Goal: Task Accomplishment & Management: Use online tool/utility

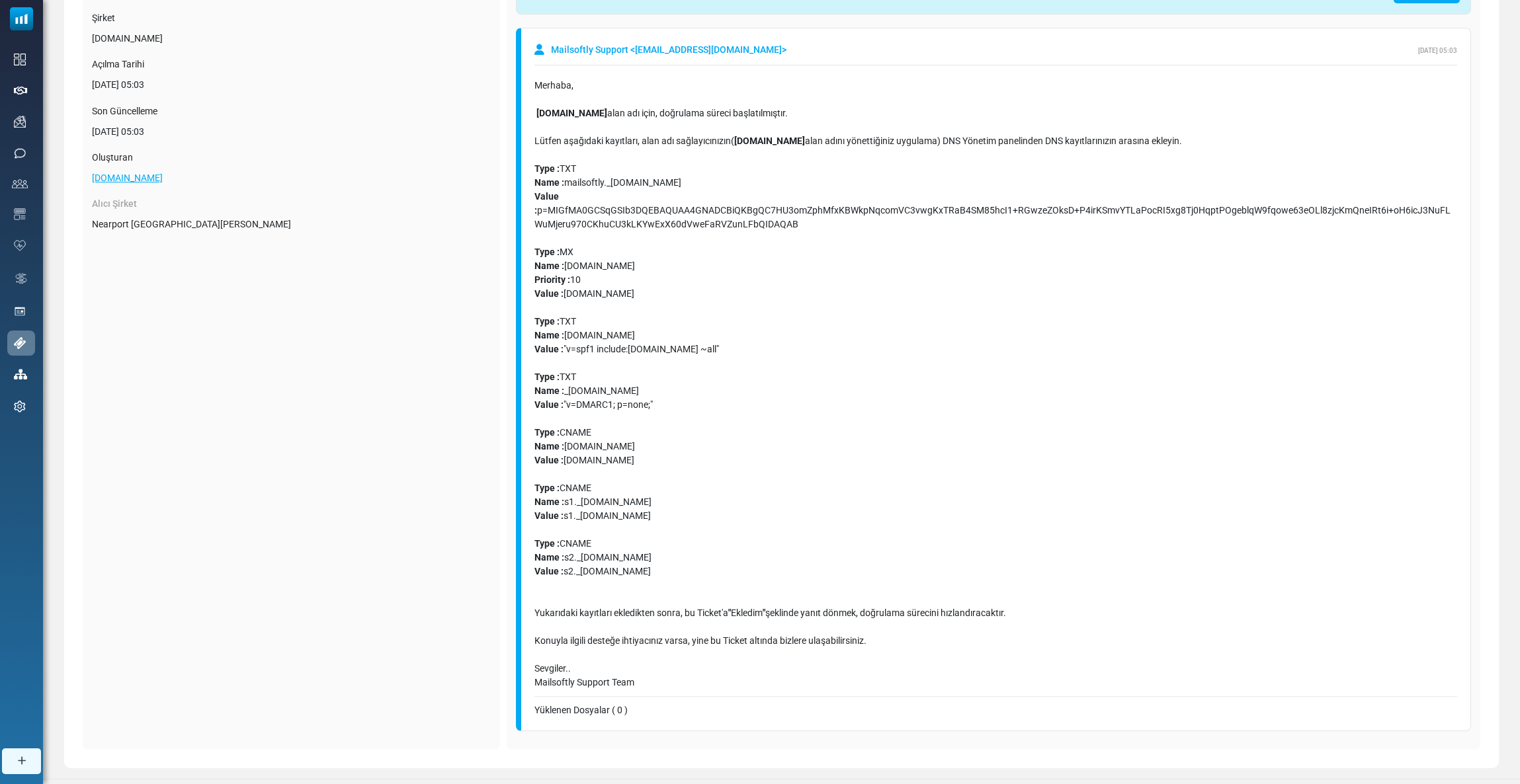
scroll to position [180, 0]
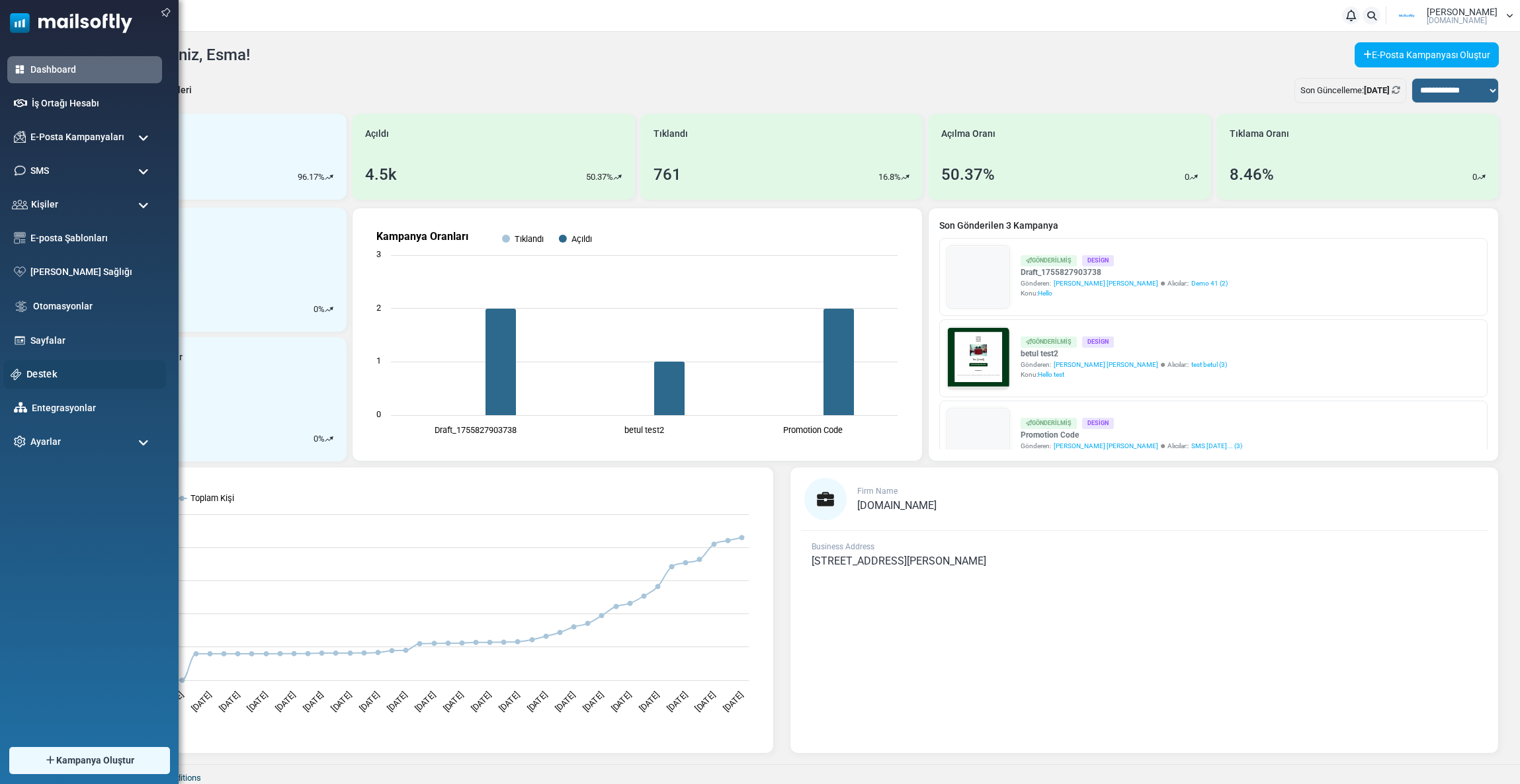
click at [43, 372] on link "Destek" at bounding box center [93, 373] width 133 height 14
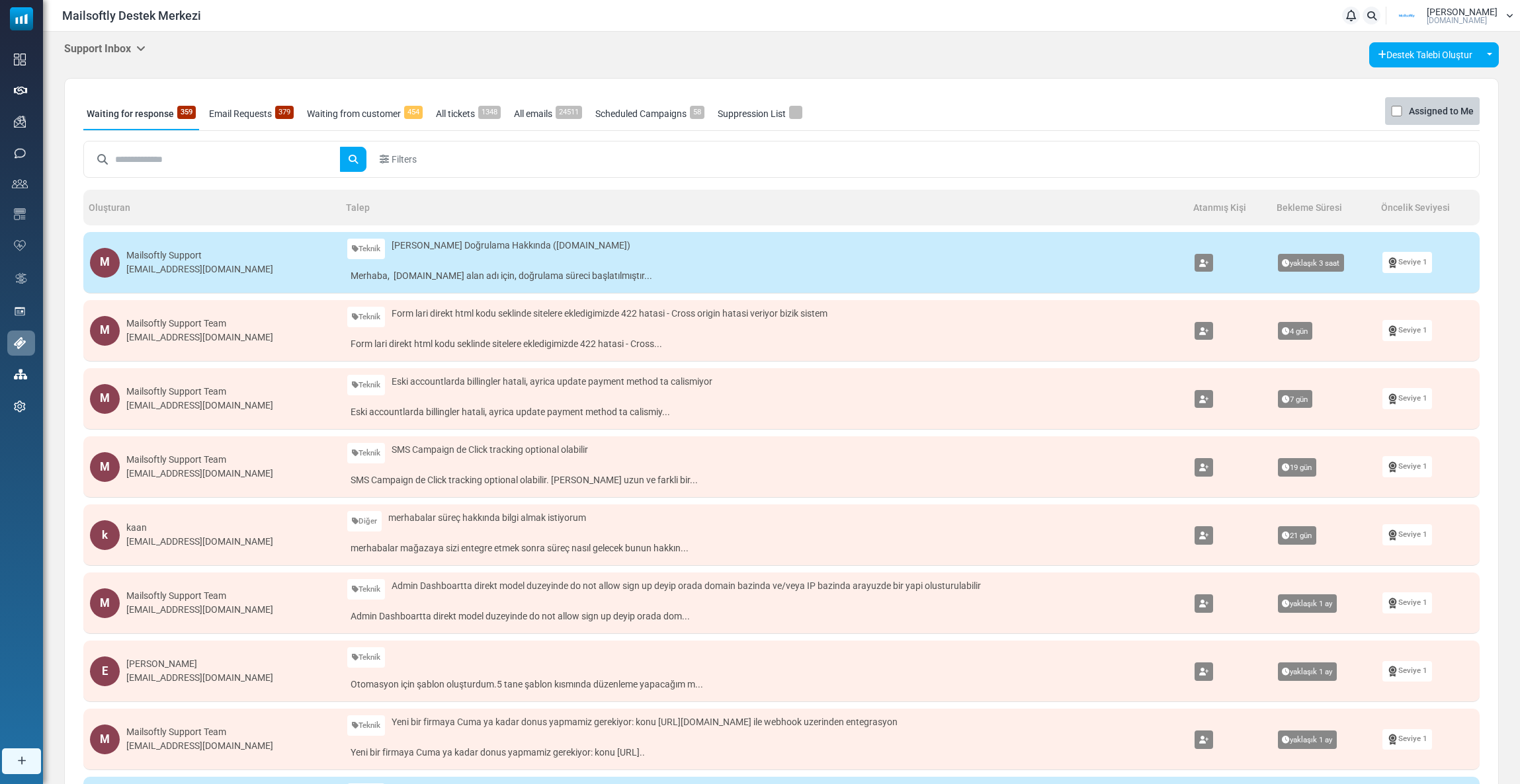
click at [109, 38] on div "Support Inbox Support Inbox User Dashboard Control Panel App Announcements Iden…" at bounding box center [782, 511] width 1477 height 960
click at [110, 45] on h5 "Support Inbox" at bounding box center [104, 49] width 81 height 12
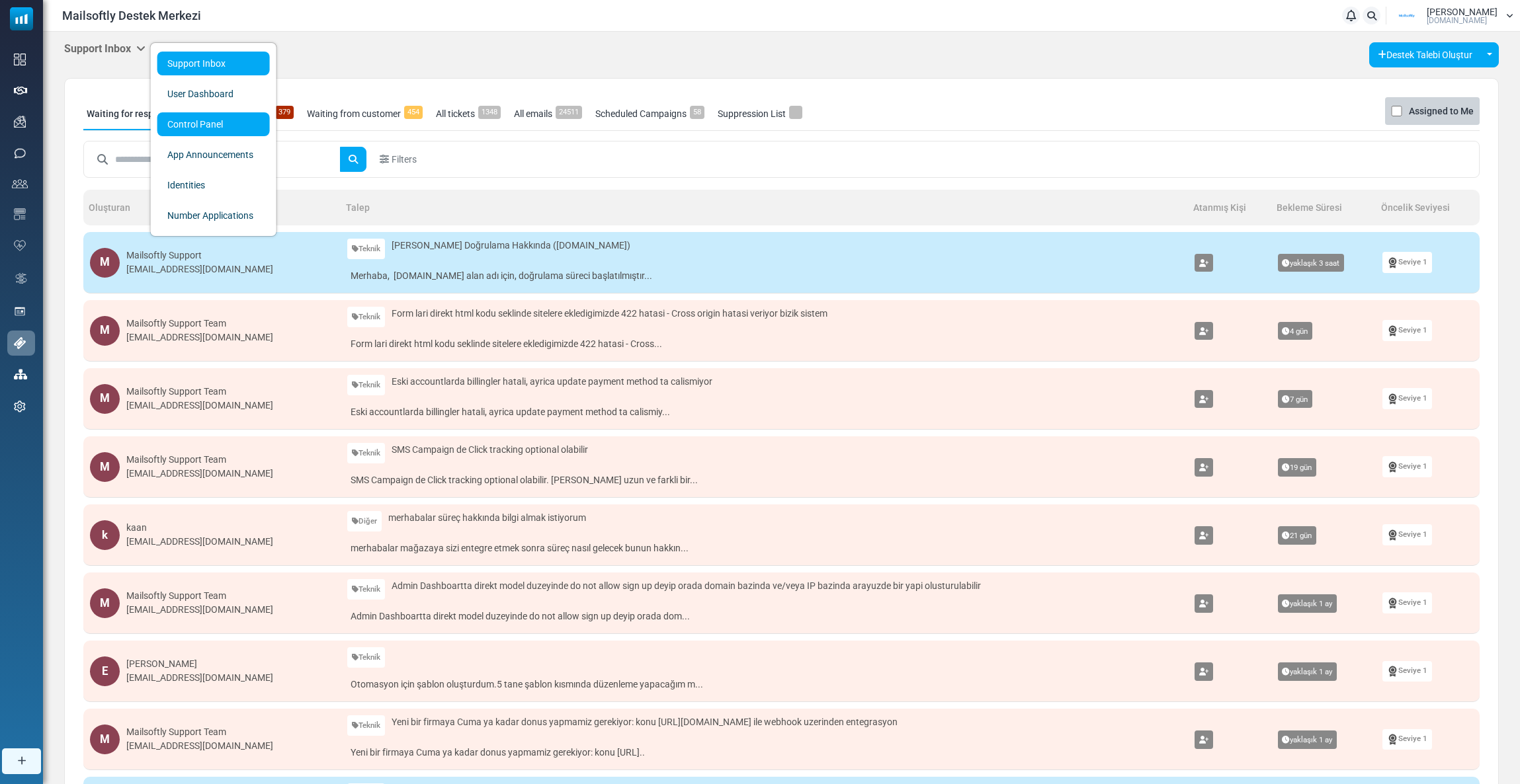
click at [172, 129] on link "Control Panel" at bounding box center [214, 124] width 113 height 24
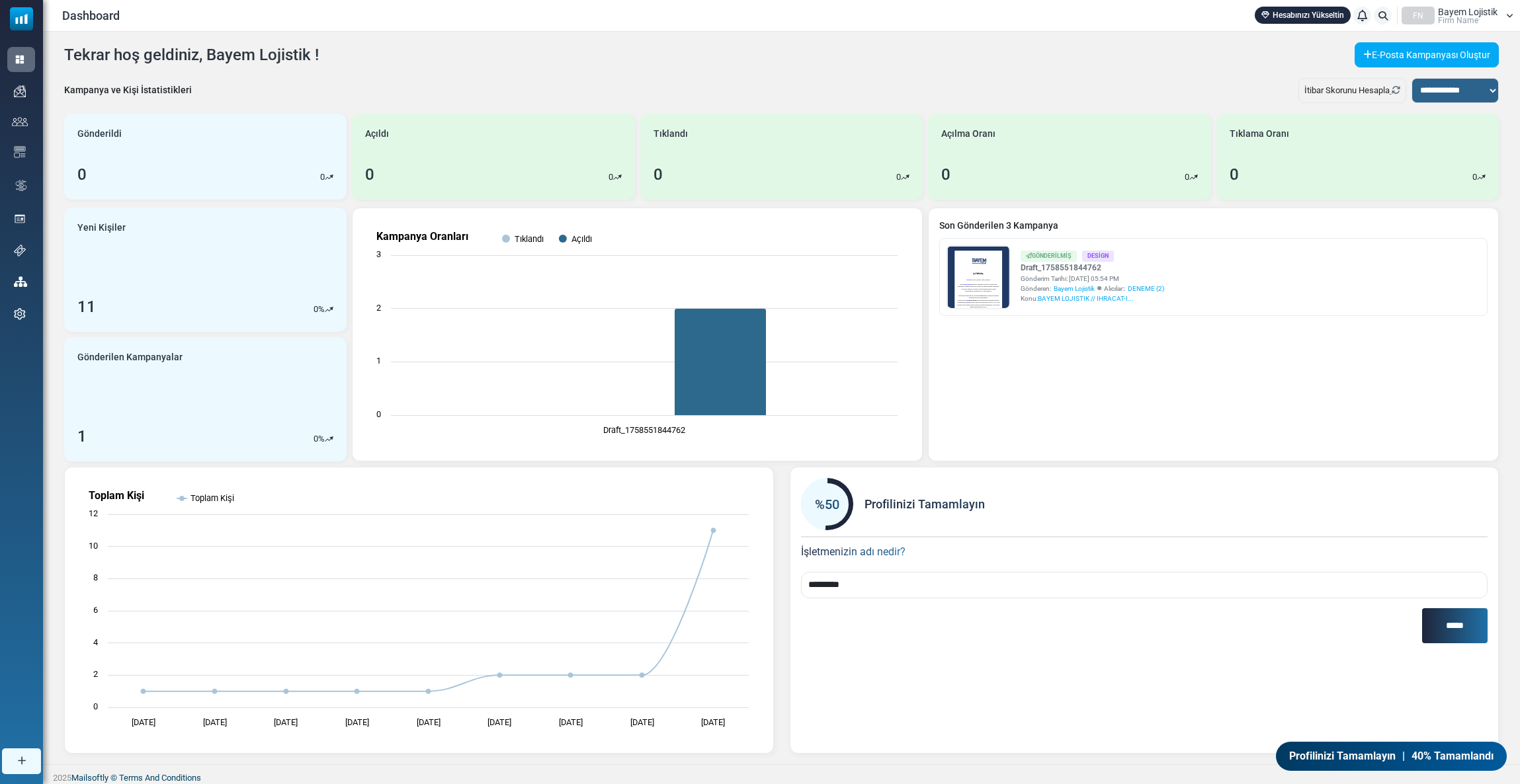
click at [1299, 10] on link "Hesabınızı Yükseltin" at bounding box center [1302, 15] width 96 height 17
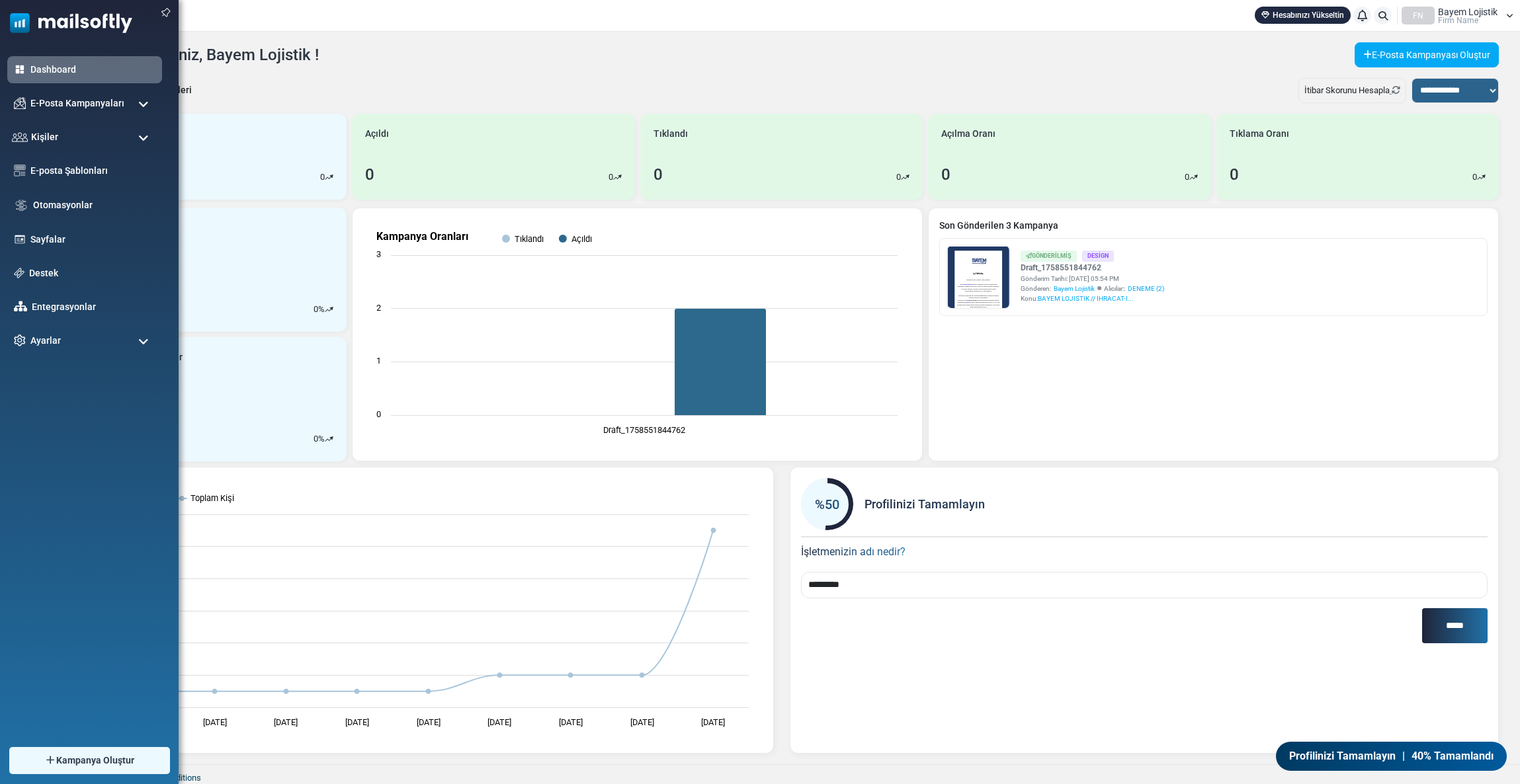
click at [82, 585] on div "Dashboard E-Posta Kampanyaları [GEOGRAPHIC_DATA] Gönderici İtibarı Kişiler Kişi…" at bounding box center [89, 385] width 179 height 691
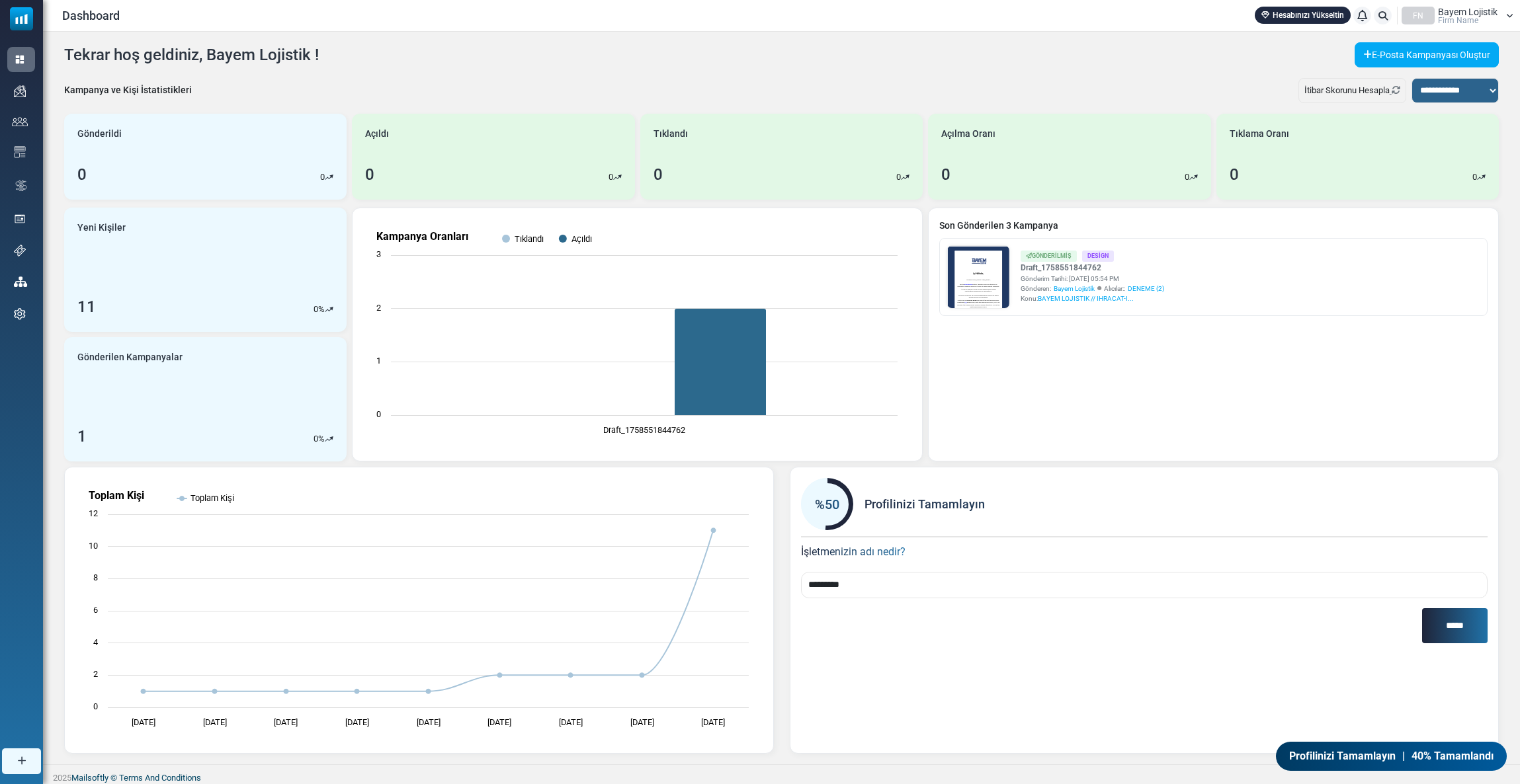
click at [1302, 18] on link "Hesabınızı Yükseltin" at bounding box center [1302, 15] width 96 height 17
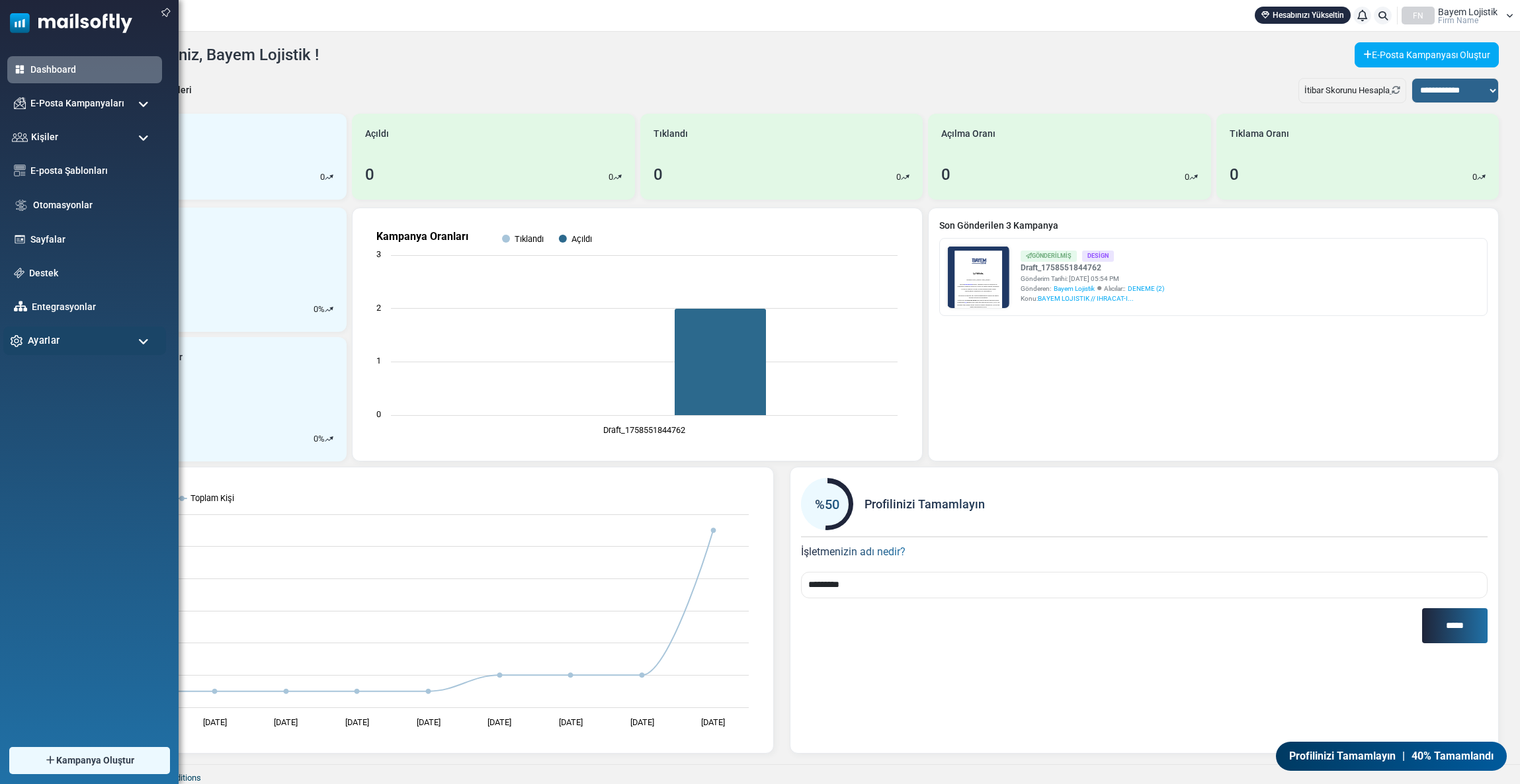
click at [27, 335] on span "Ayarlar" at bounding box center [43, 340] width 32 height 14
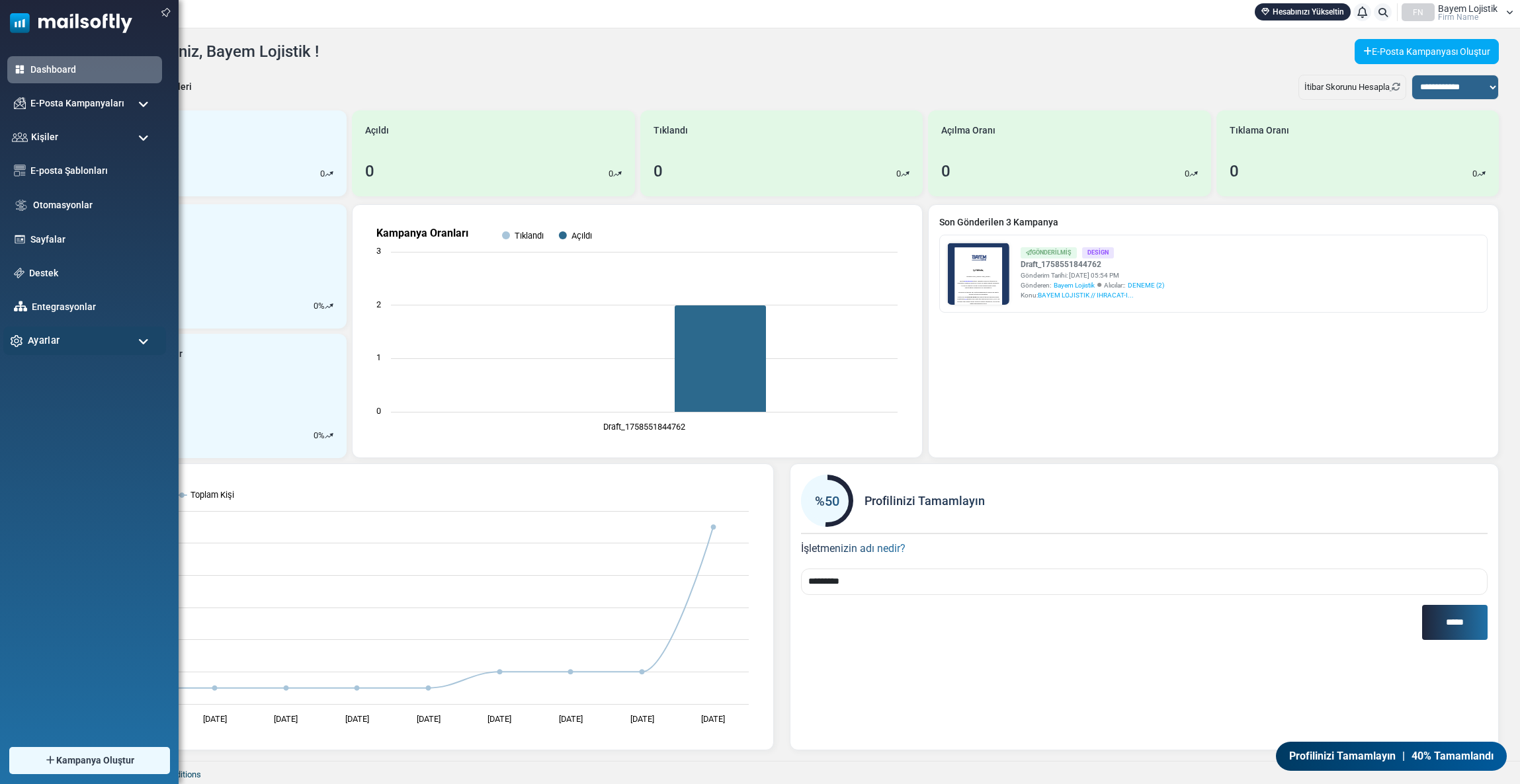
click at [32, 347] on span "Ayarlar" at bounding box center [43, 340] width 32 height 14
click at [49, 506] on link "Aboneliğim" at bounding box center [82, 512] width 159 height 12
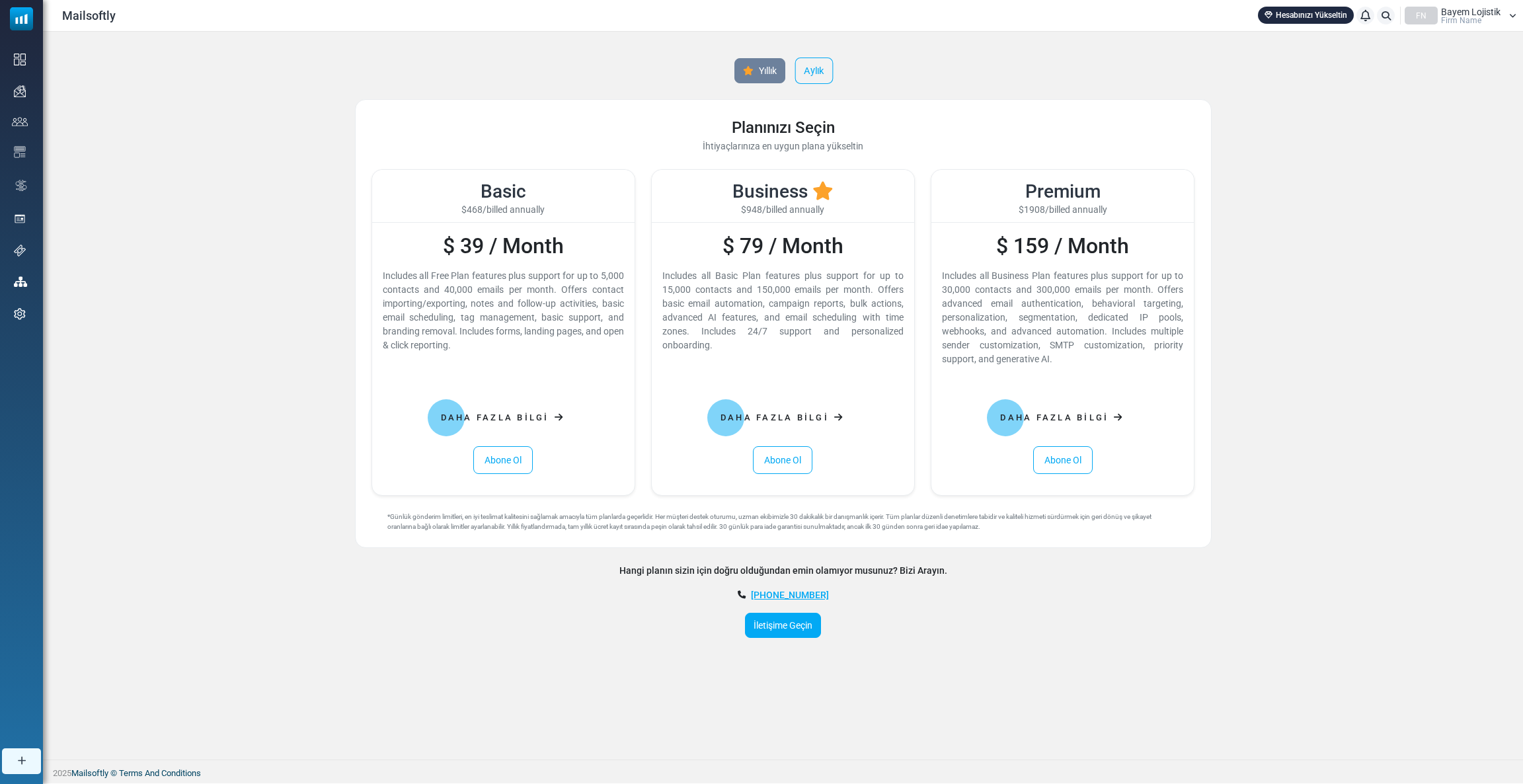
click at [805, 78] on link "Aylık" at bounding box center [814, 71] width 38 height 27
click at [496, 443] on div "Daha Fazla Bilgi Abone Ol" at bounding box center [503, 433] width 241 height 81
click at [494, 463] on link "Abone Ol" at bounding box center [503, 460] width 60 height 27
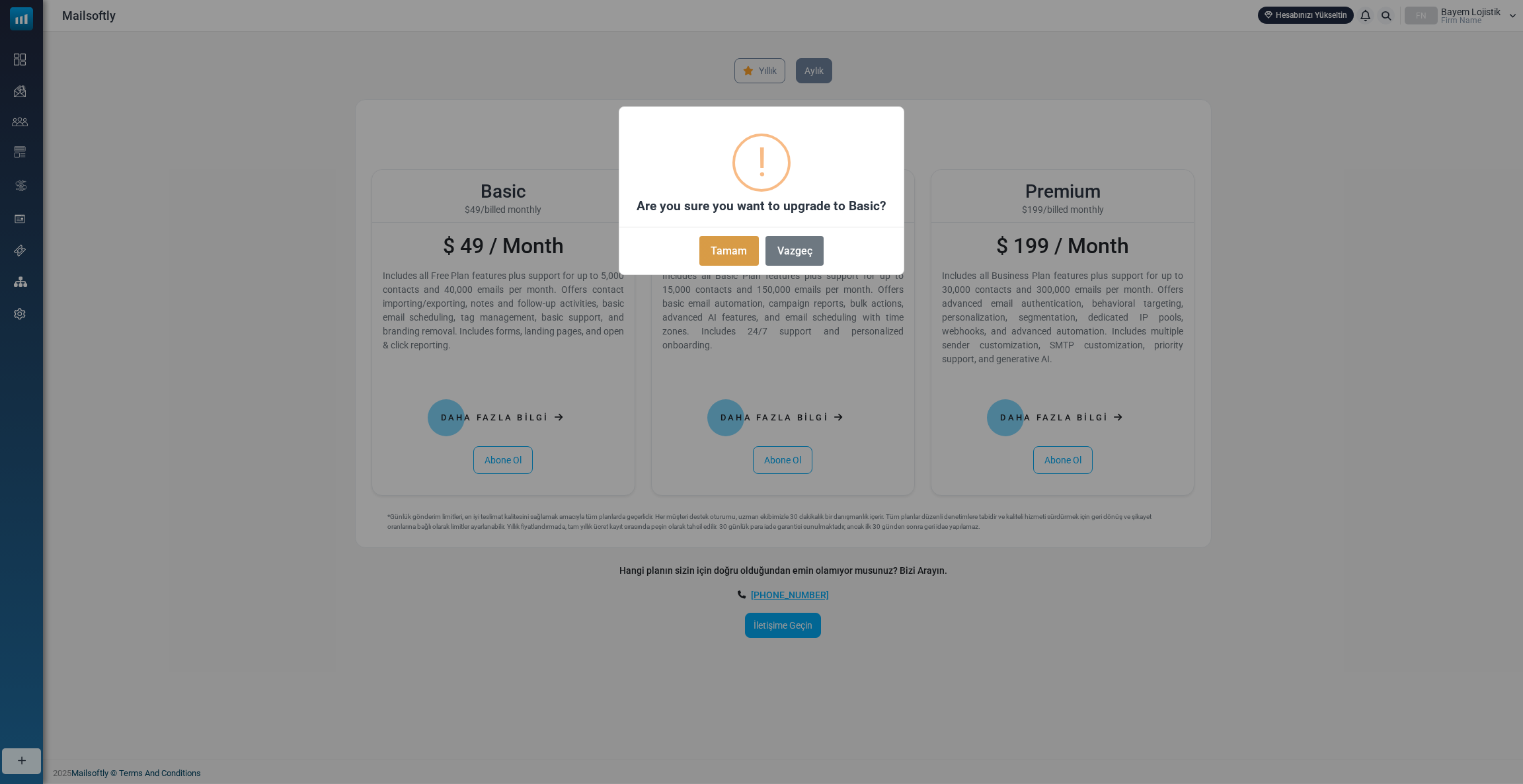
click at [748, 240] on button "Tamam" at bounding box center [729, 251] width 60 height 30
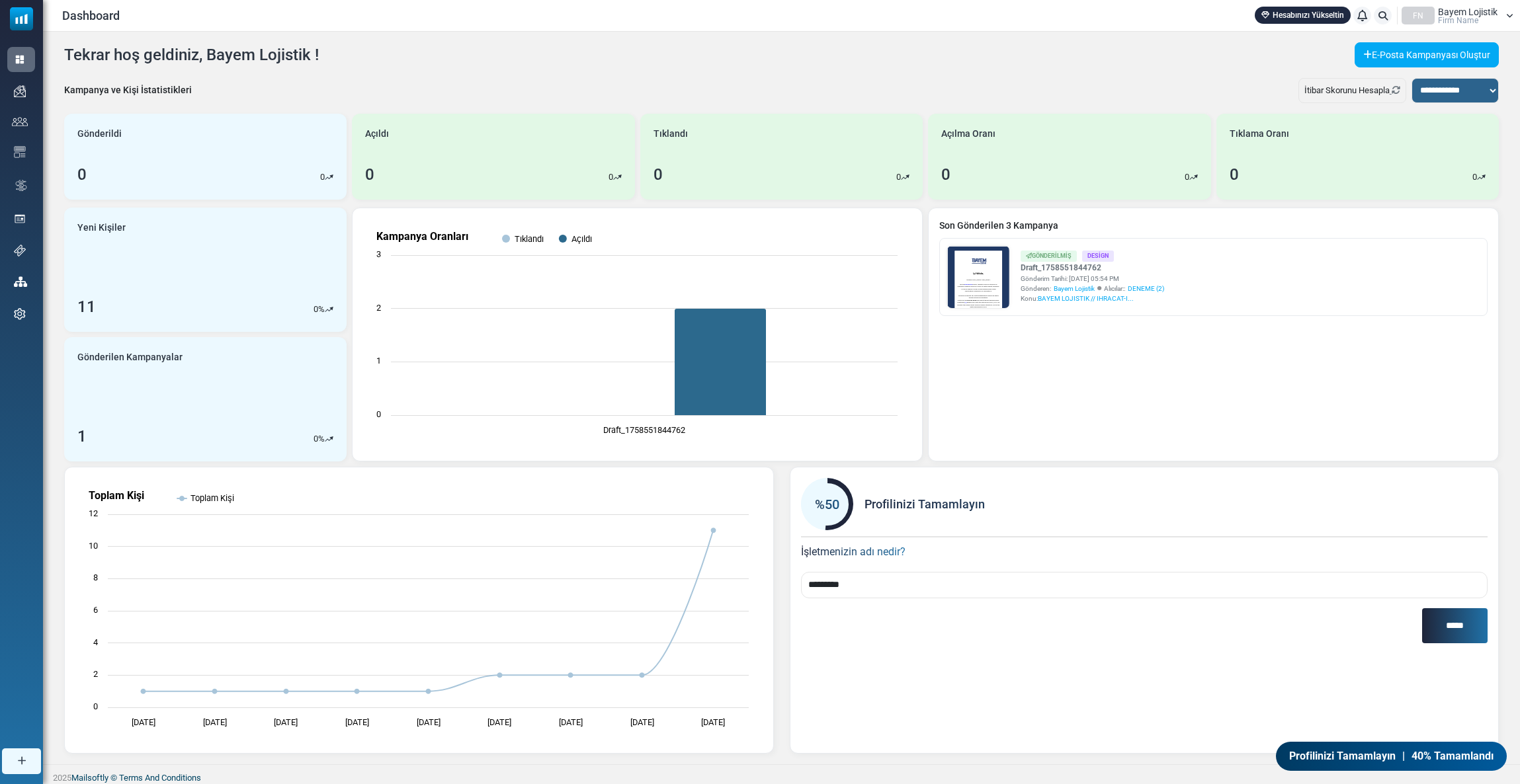
click at [1287, 25] on div "Dashboard Hesabınızı Yükseltin Bildirimler FN Bayem Lojistik Firm Name Profil &…" at bounding box center [782, 15] width 1477 height 31
click at [1279, 17] on link "Hesabınızı Yükseltin" at bounding box center [1302, 15] width 96 height 17
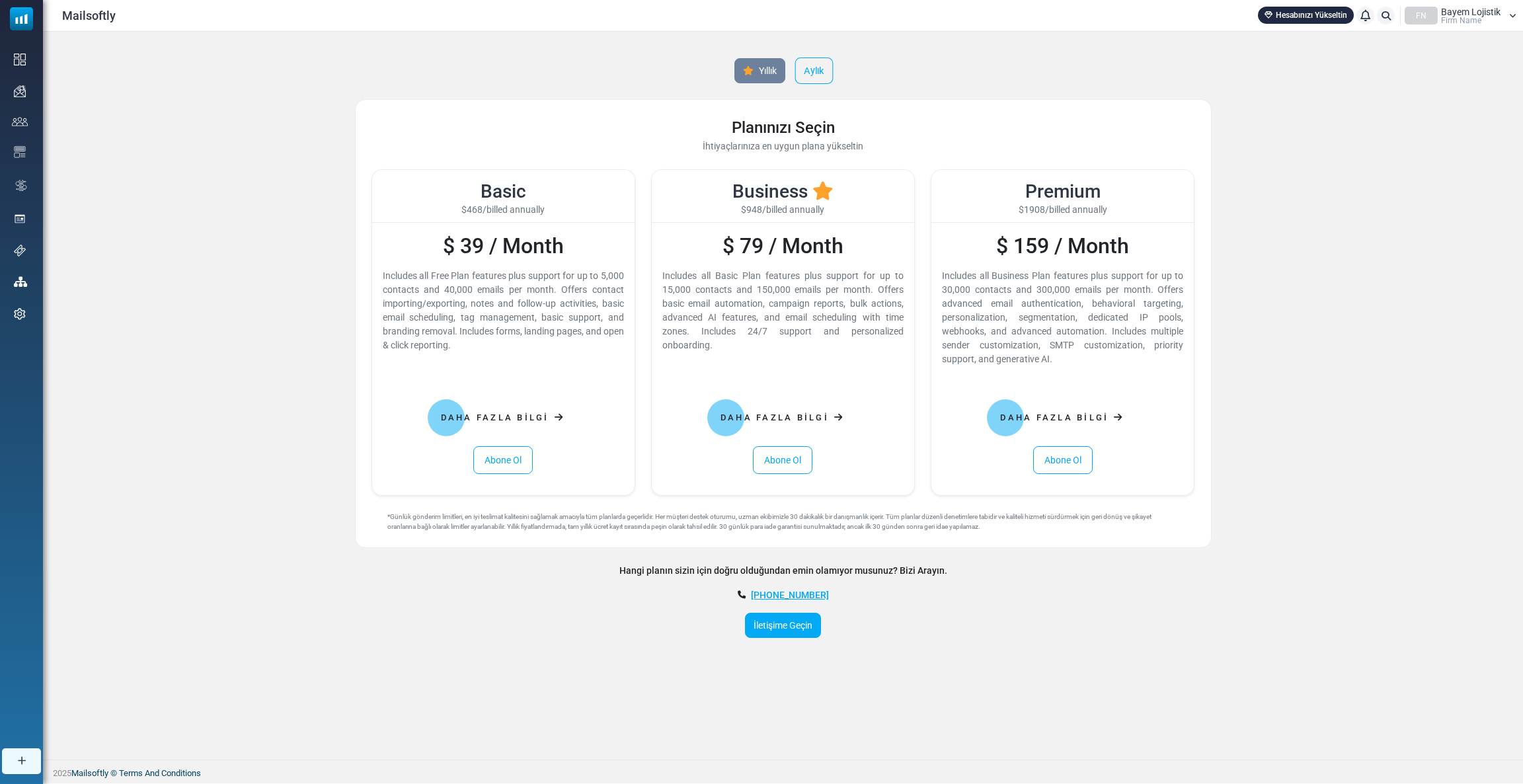
click at [801, 71] on link "Aylık" at bounding box center [814, 71] width 38 height 27
click at [501, 459] on link "Abone Ol" at bounding box center [503, 460] width 60 height 27
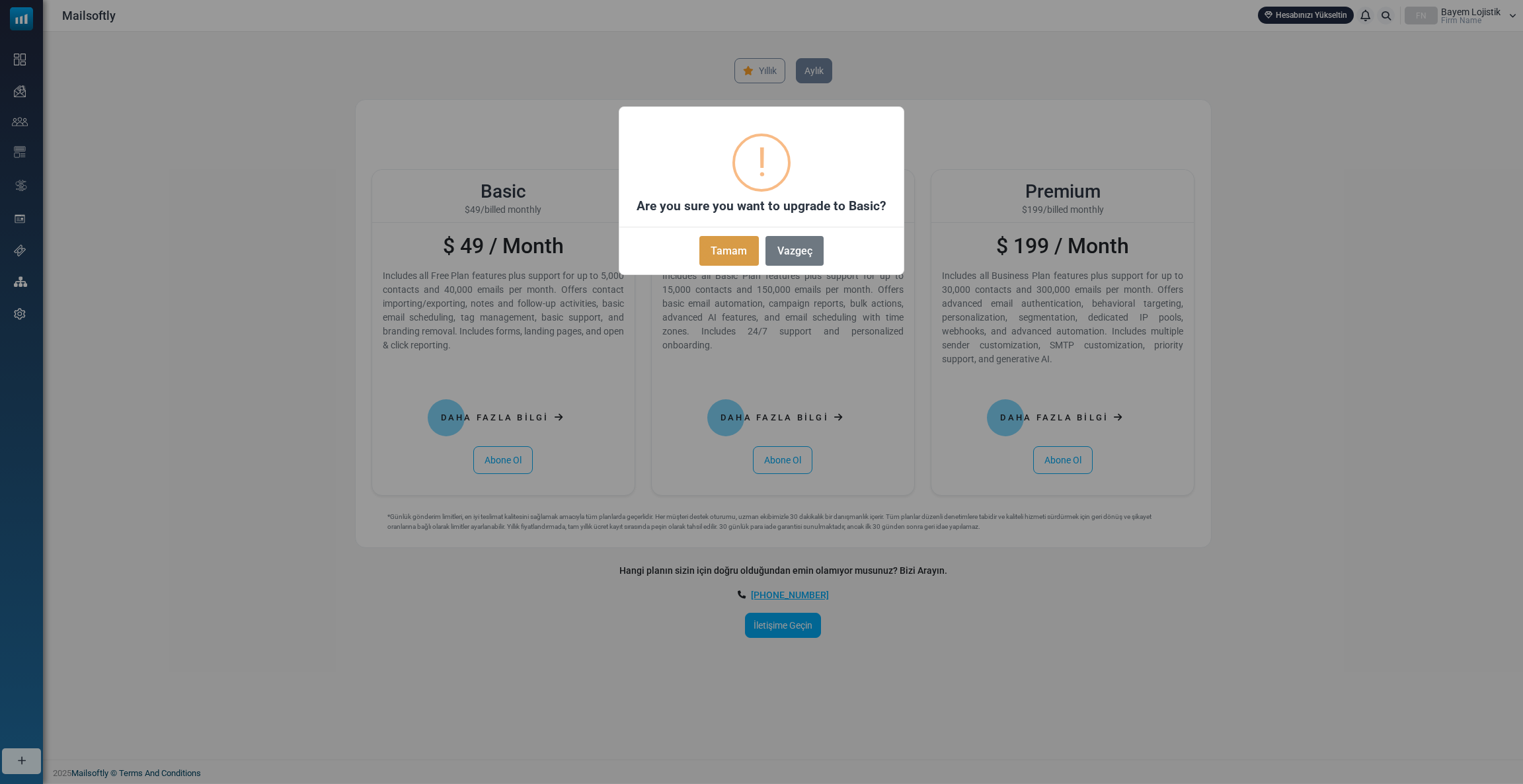
click at [712, 247] on button "Tamam" at bounding box center [729, 251] width 60 height 30
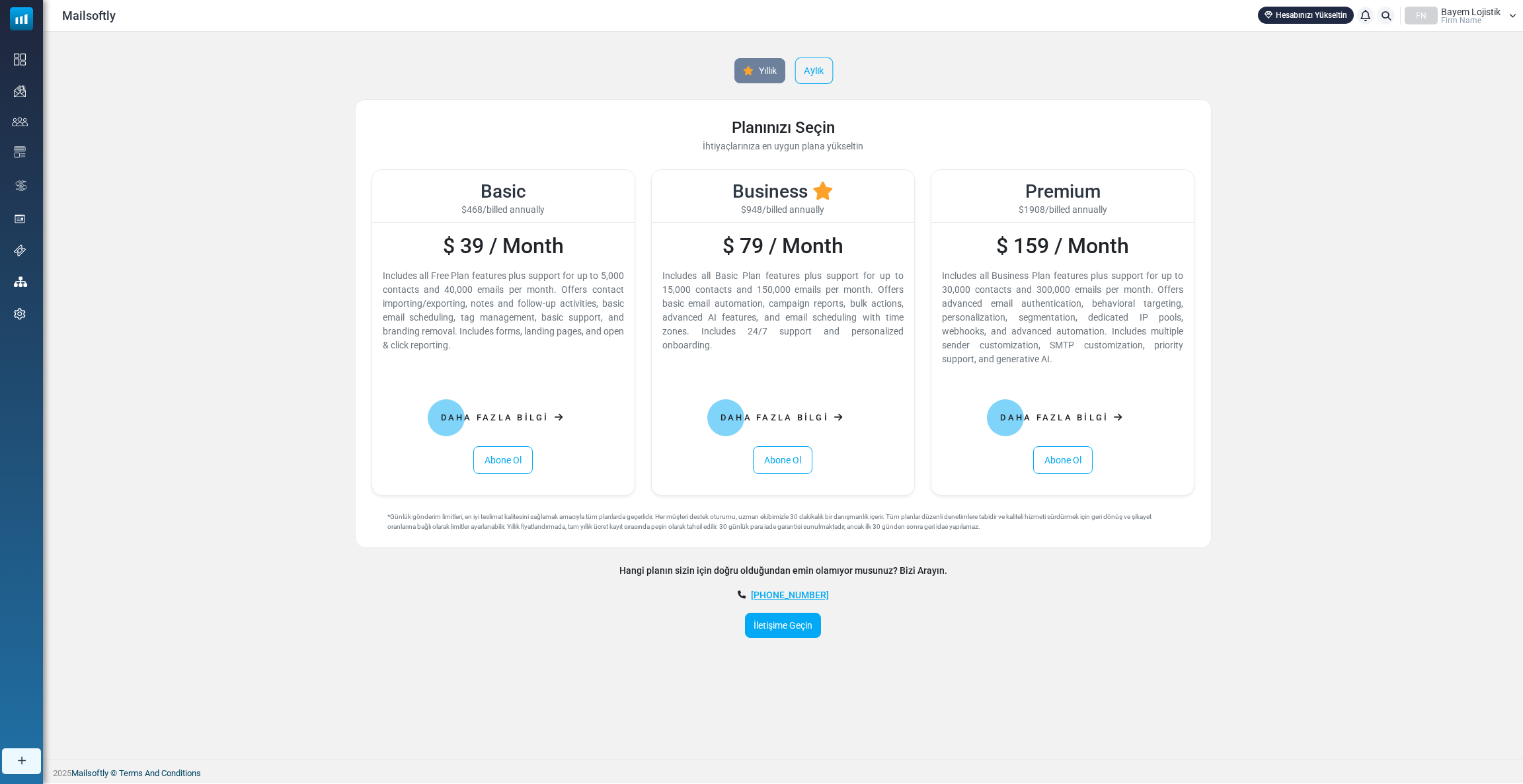
click at [824, 71] on link "Aylık" at bounding box center [814, 71] width 38 height 27
click at [505, 463] on link "Abone Ol" at bounding box center [503, 460] width 60 height 27
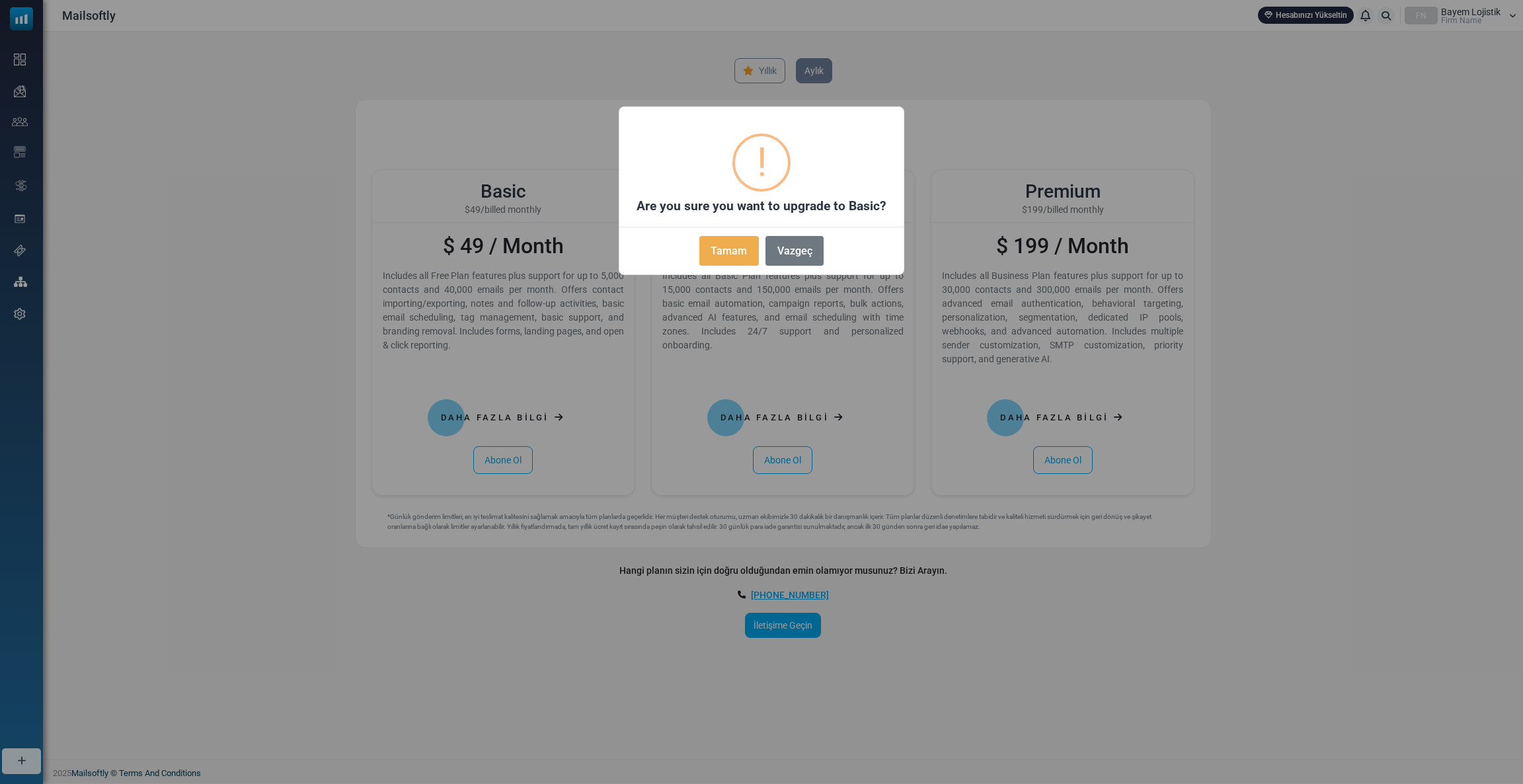
click at [707, 265] on div "Tamam No Vazgeç" at bounding box center [762, 248] width 284 height 43
click at [707, 257] on button "Tamam" at bounding box center [729, 251] width 60 height 30
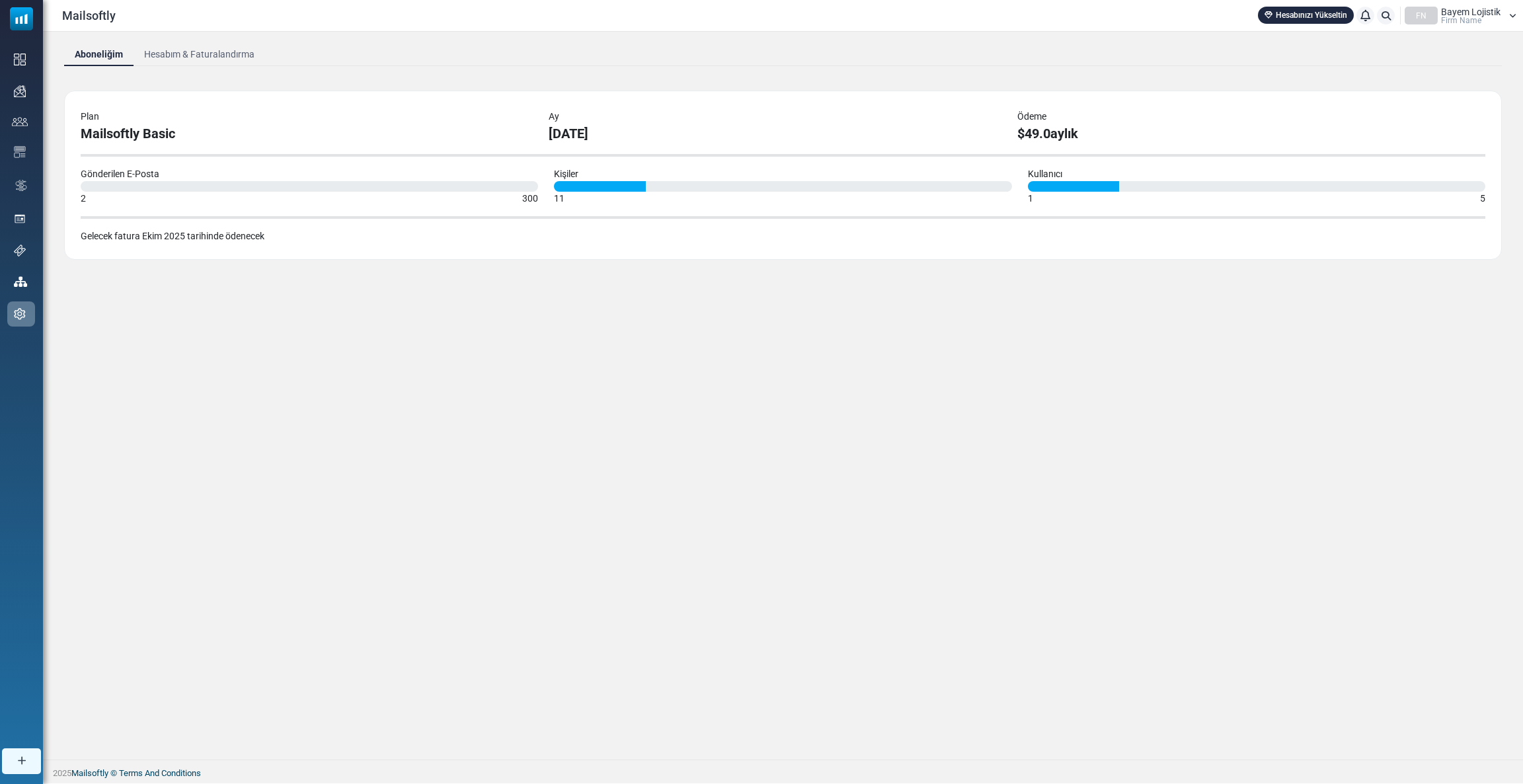
click at [168, 55] on link "Hesabım & Faturalandırma" at bounding box center [199, 54] width 132 height 24
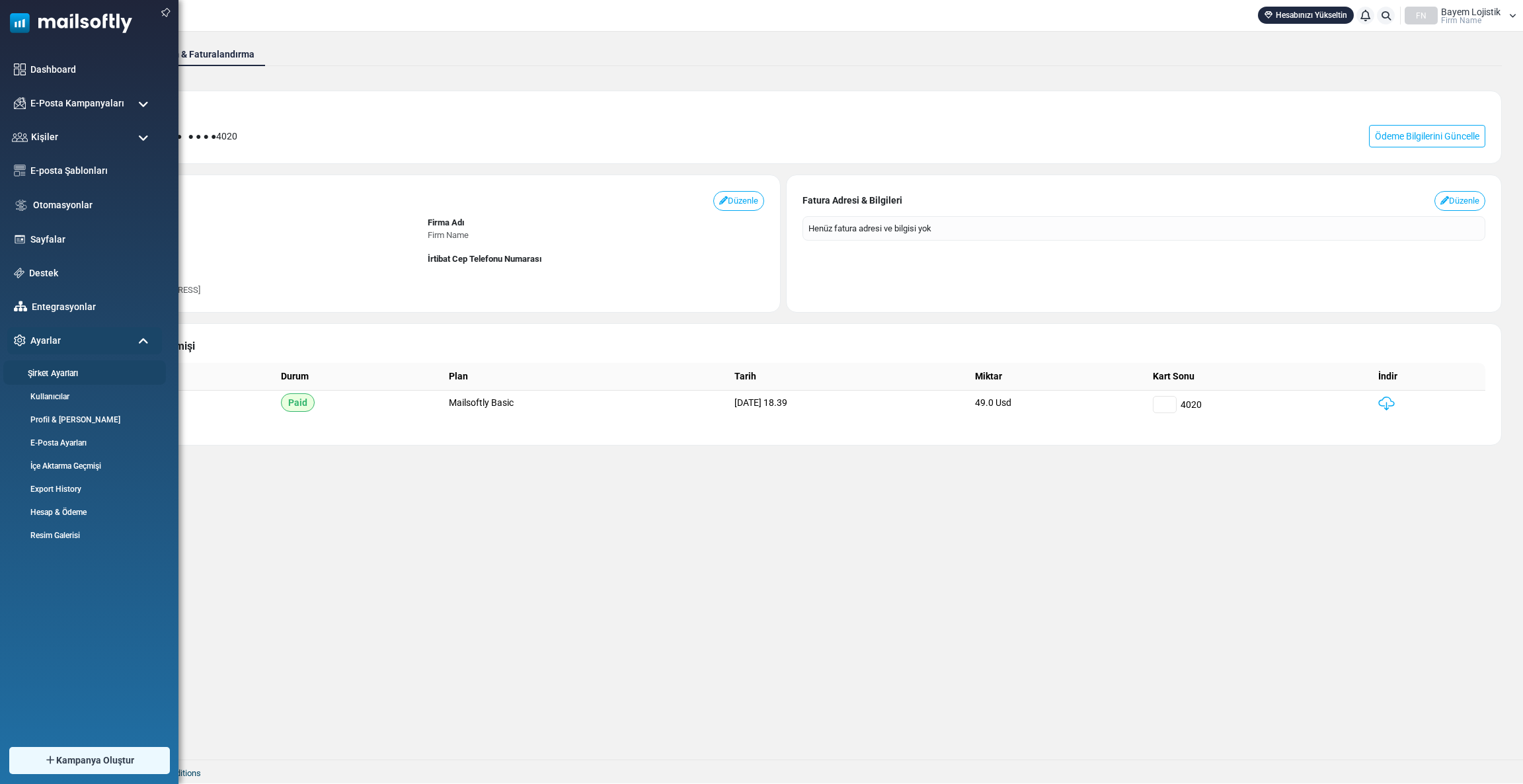
click at [53, 377] on link "Şirket Ayarları" at bounding box center [82, 373] width 159 height 12
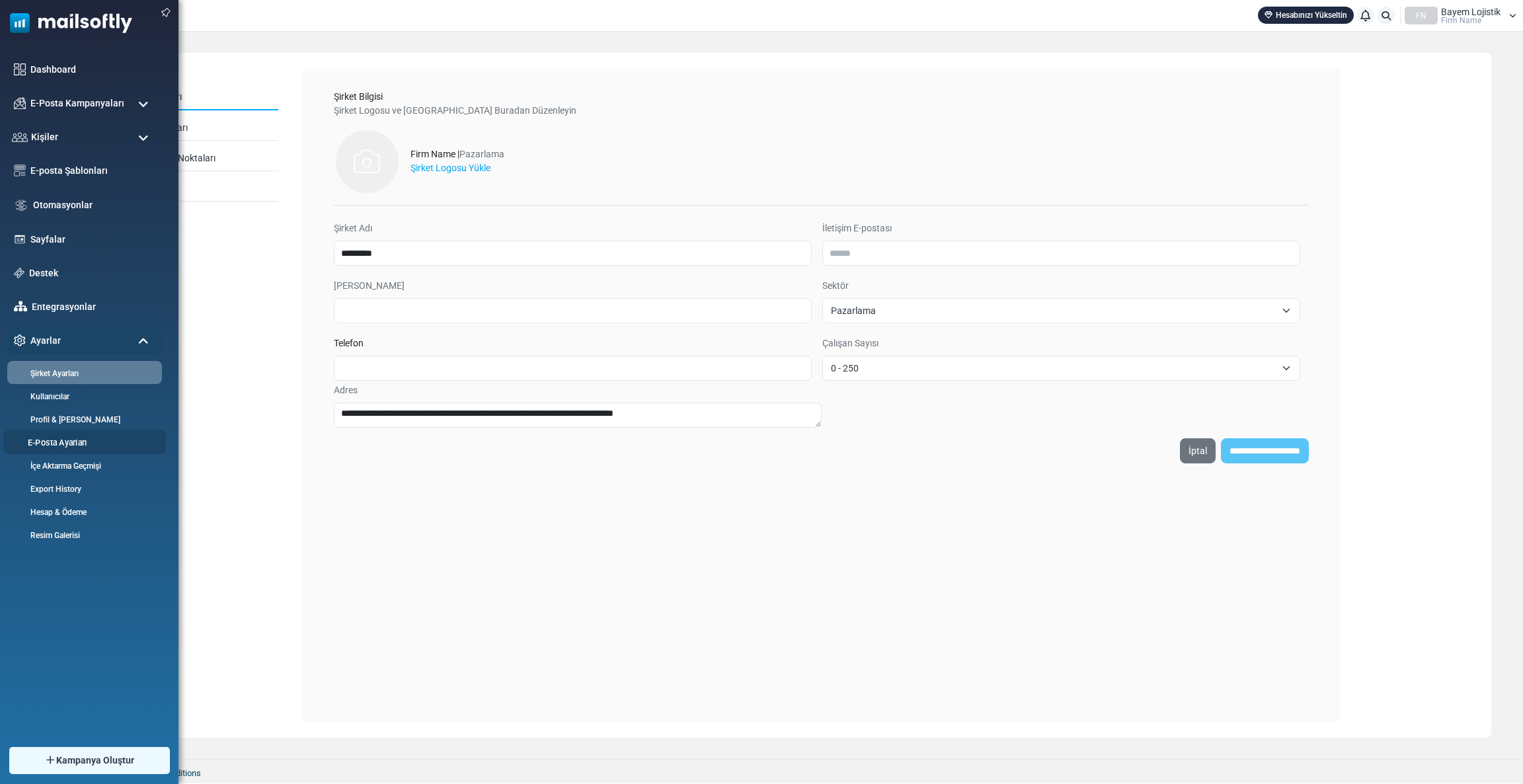
click at [45, 441] on link "E-Posta Ayarları" at bounding box center [82, 442] width 159 height 12
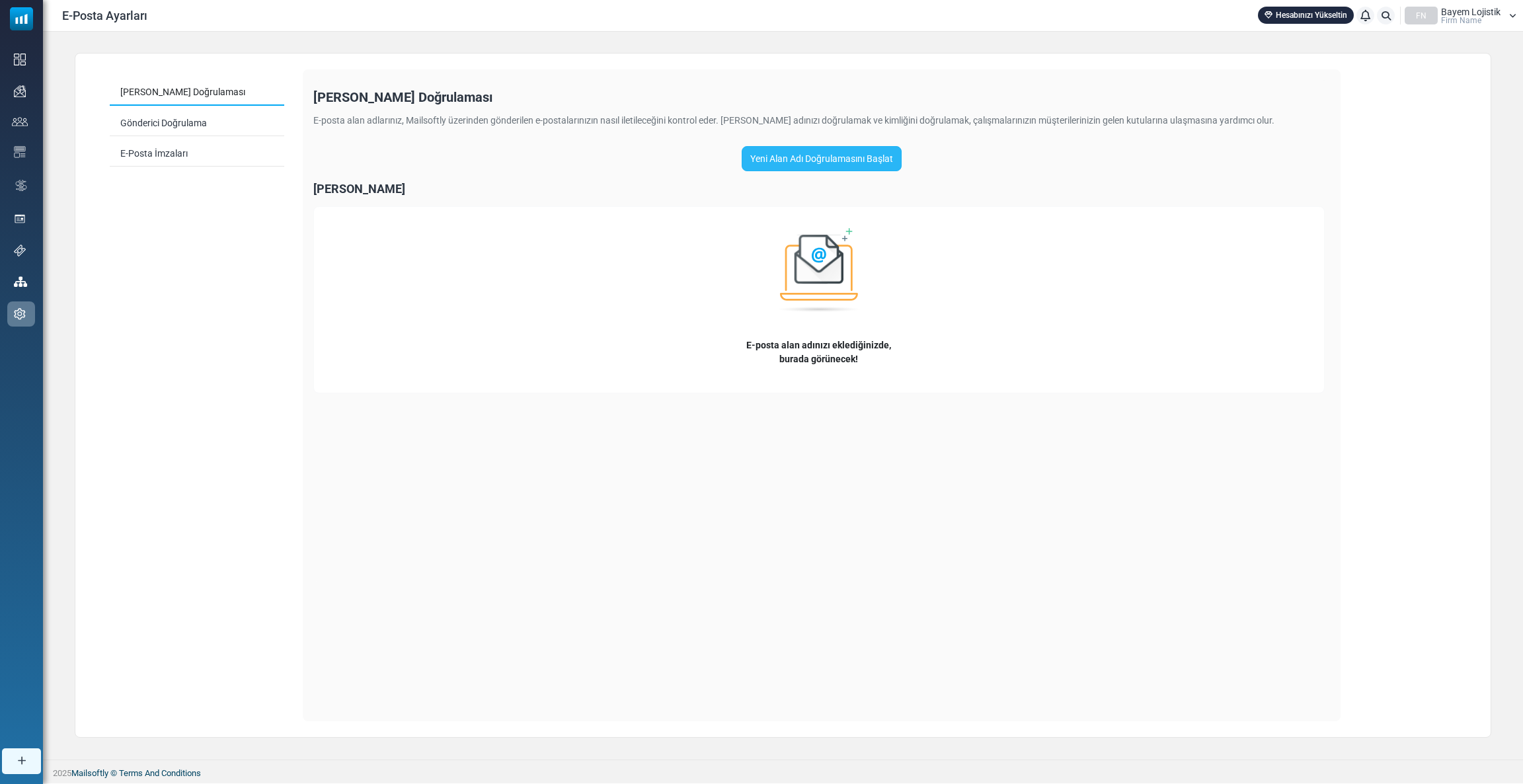
click at [774, 169] on link "Yeni Alan Adı Doğrulamasını Başlat" at bounding box center [821, 159] width 160 height 25
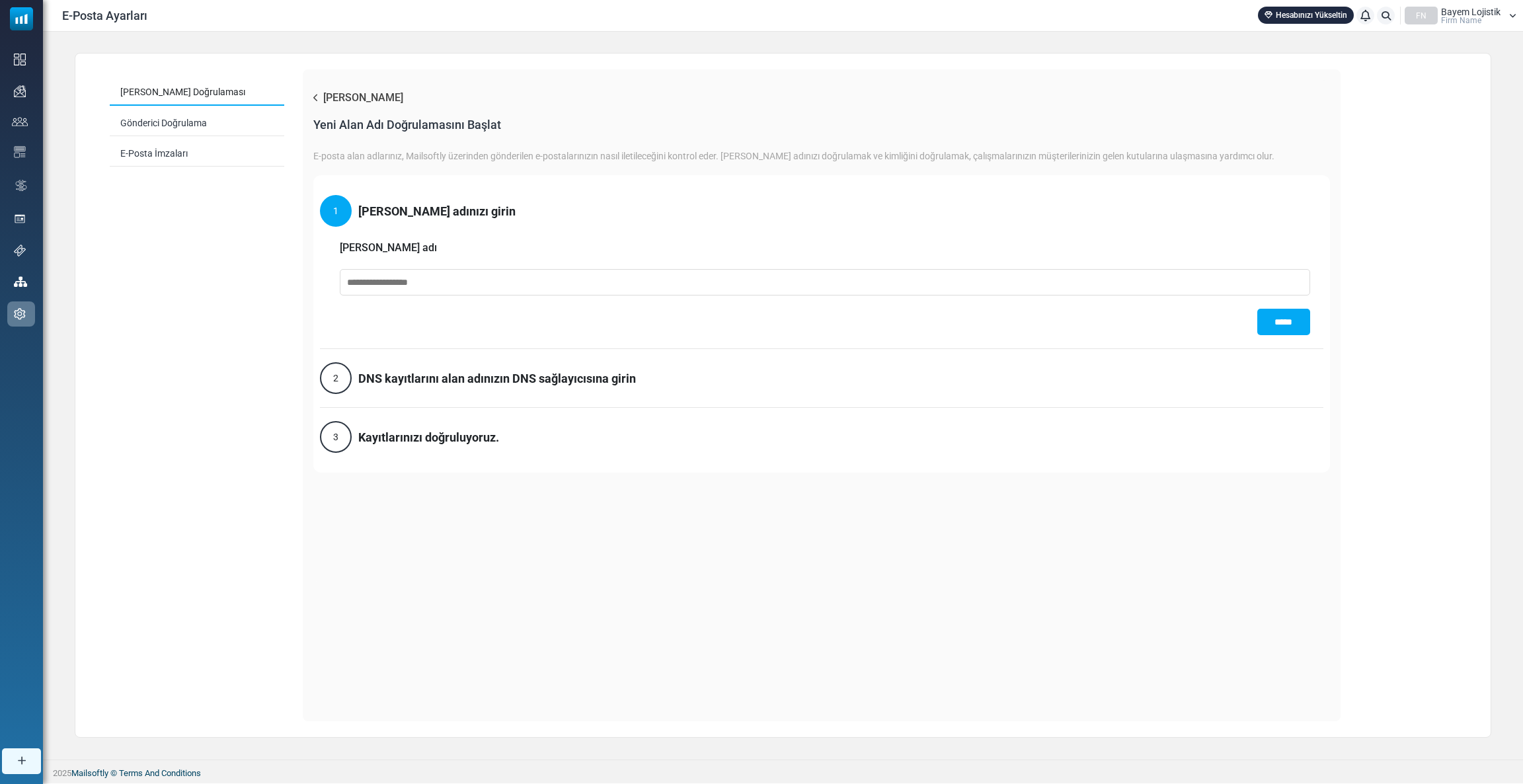
click at [468, 280] on input "text" at bounding box center [825, 282] width 970 height 27
paste input "**********"
type input "**********"
click at [1291, 321] on input "*****" at bounding box center [1283, 322] width 53 height 27
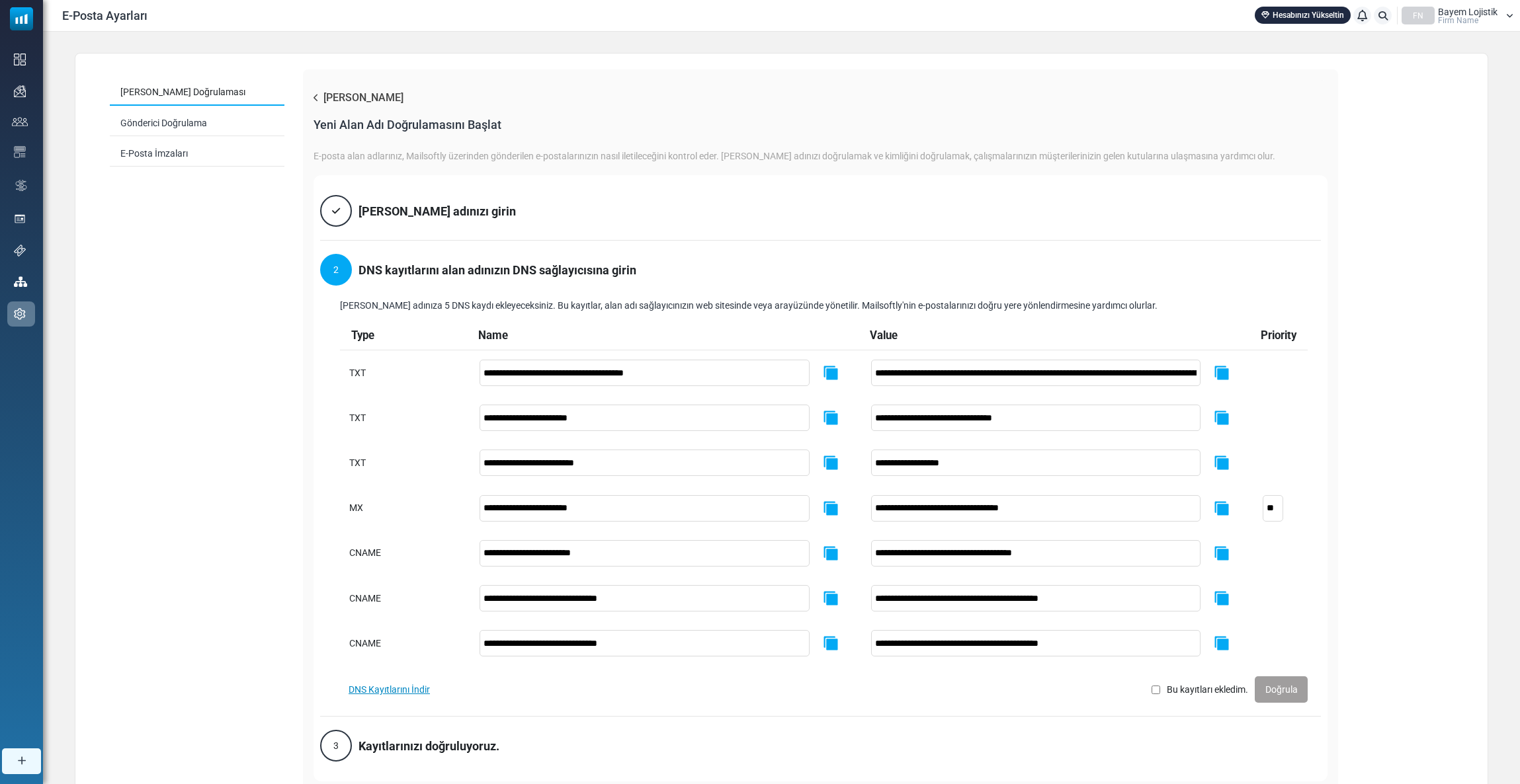
click at [383, 688] on button "DNS Kayıtlarını İndir" at bounding box center [389, 689] width 98 height 25
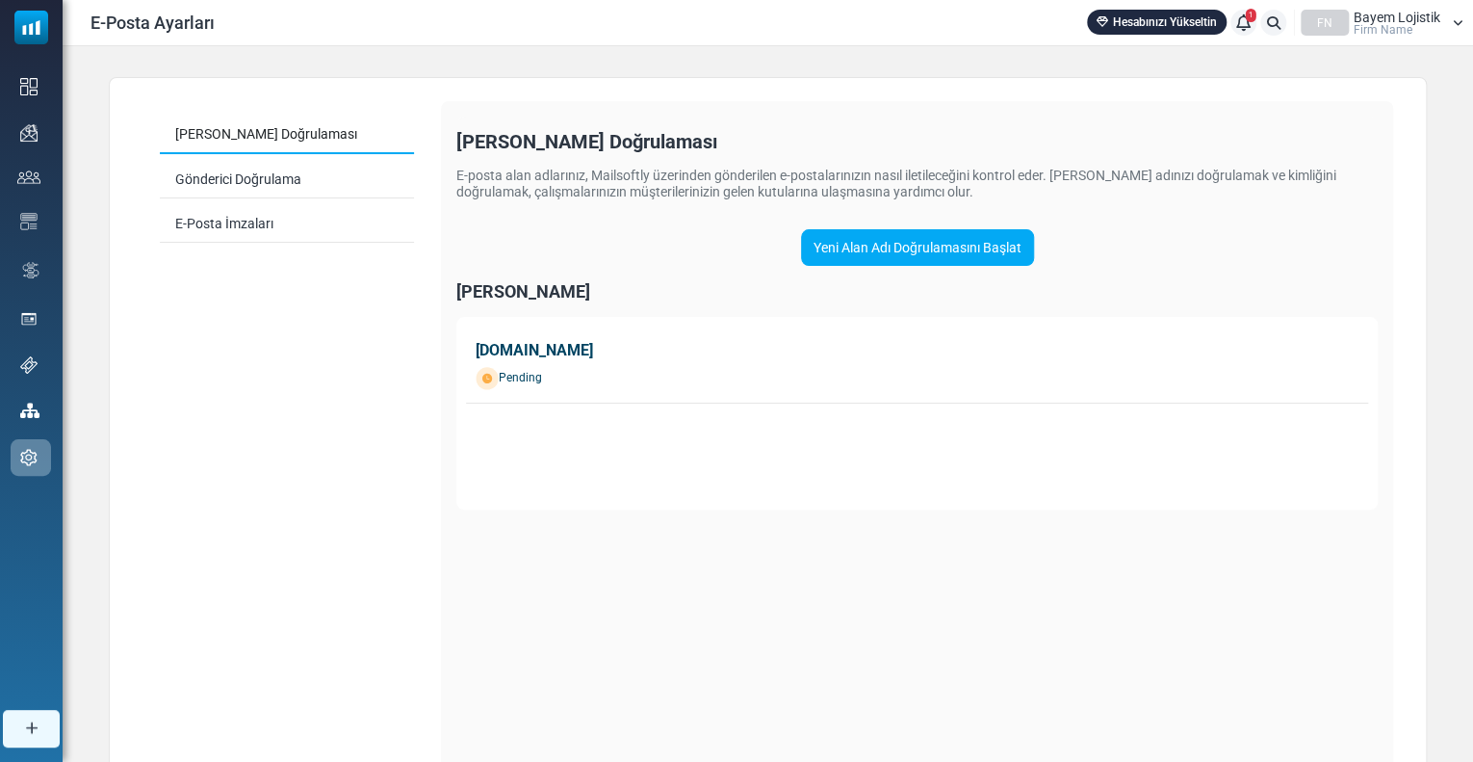
click at [1249, 97] on div "[PERSON_NAME] Doğrulaması Gönderici Doğrulama E-Posta İmzaları [PERSON_NAME] Ad…" at bounding box center [768, 482] width 1318 height 811
